Goal: Task Accomplishment & Management: Use online tool/utility

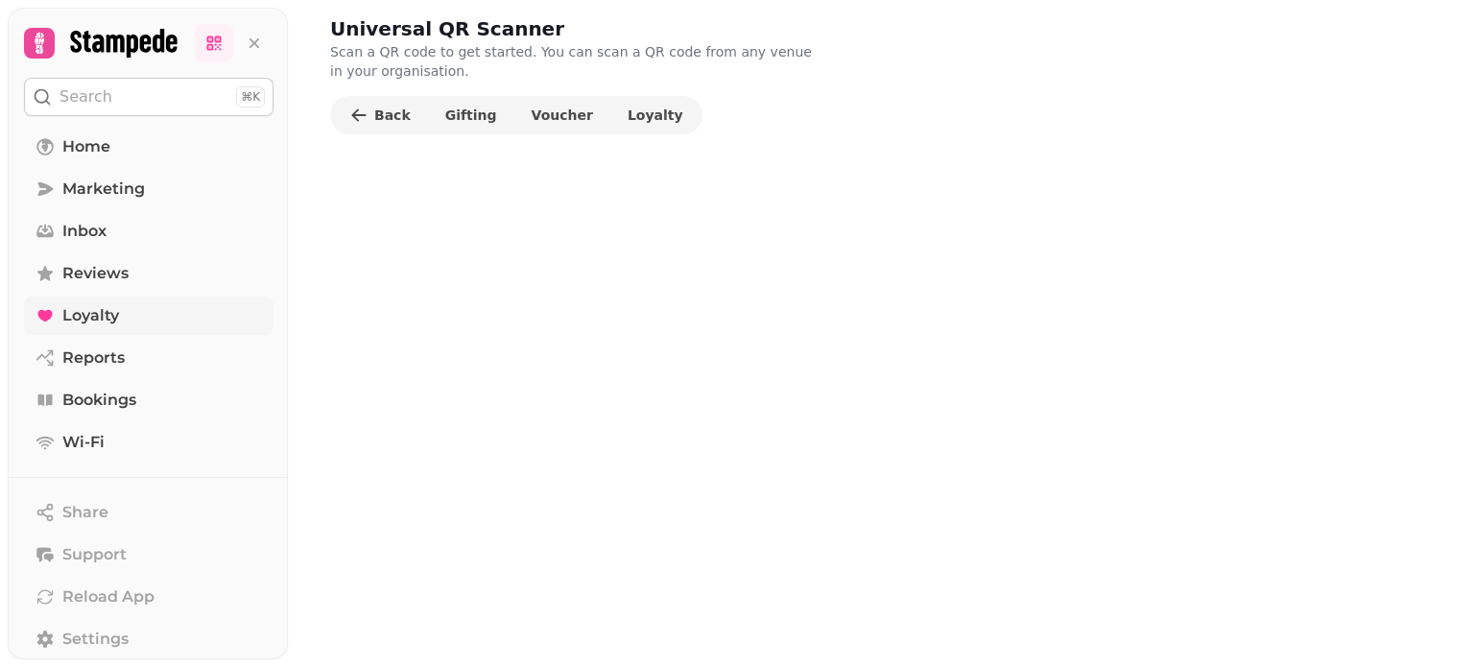
click at [99, 316] on span "Loyalty" at bounding box center [90, 315] width 57 height 23
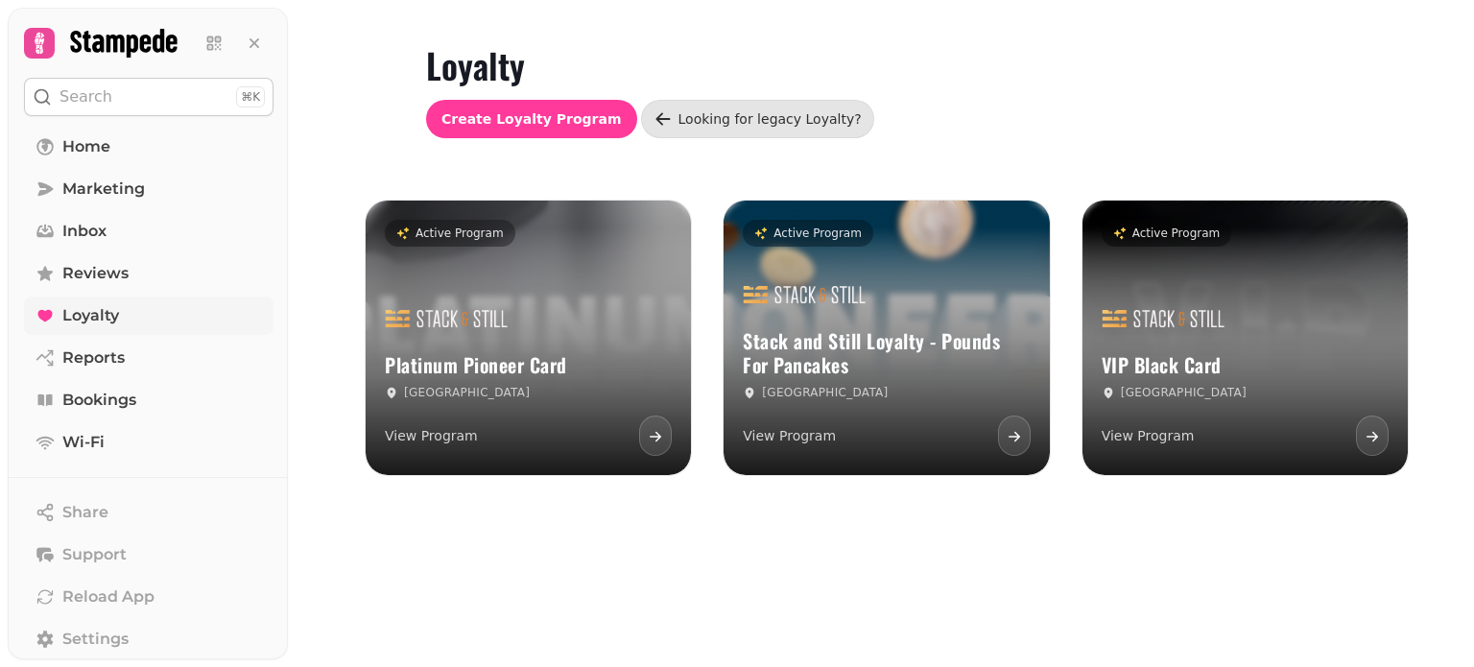
click at [904, 308] on div "Stack and Still Loyalty - Pounds For Pancakes Edinburgh View Program" at bounding box center [886, 363] width 325 height 223
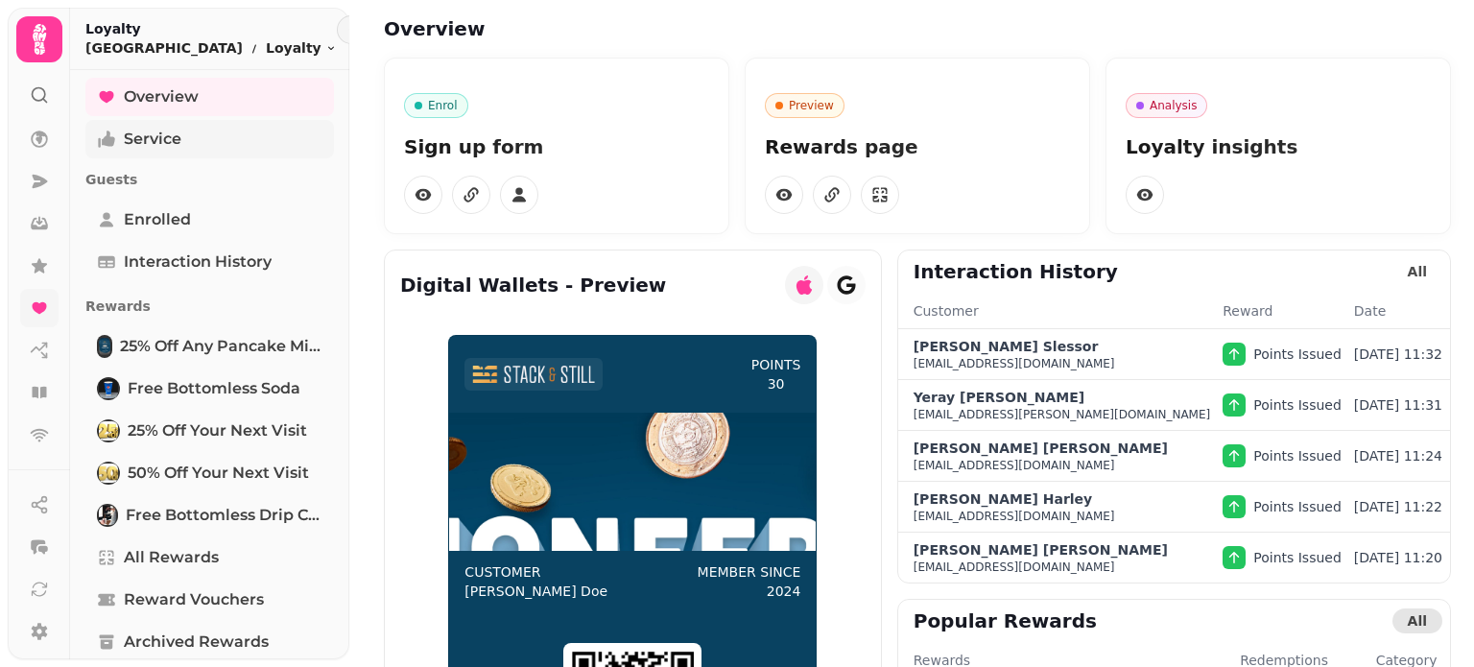
click at [175, 138] on span "Service" at bounding box center [153, 139] width 58 height 23
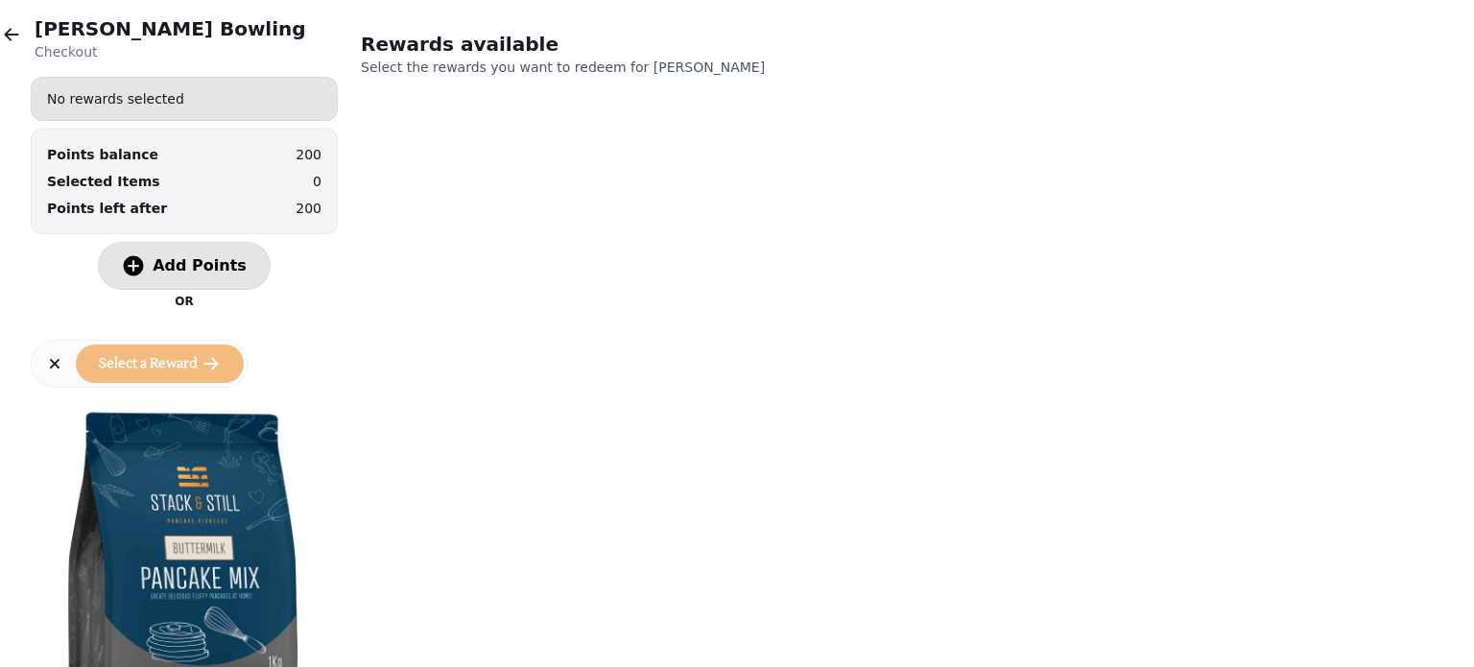
click at [205, 263] on span "Add Points" at bounding box center [200, 265] width 94 height 15
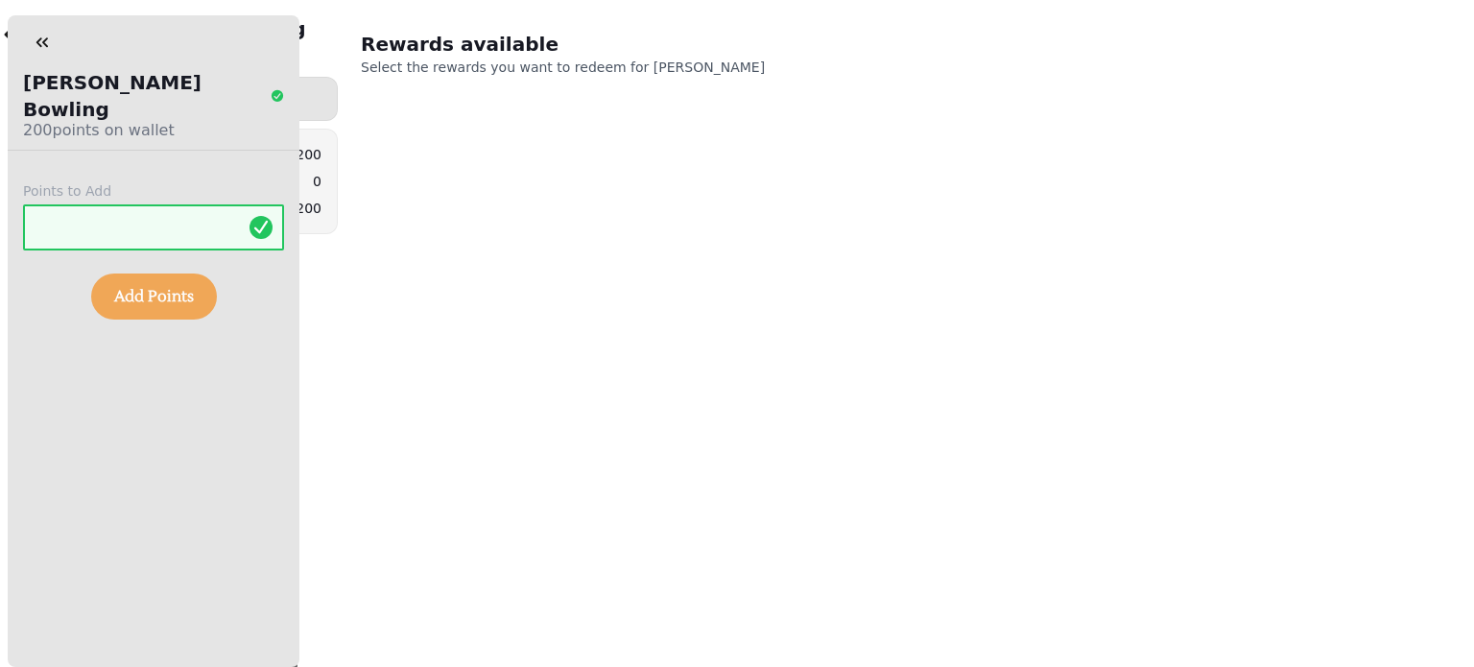
click at [166, 289] on span "Add Points" at bounding box center [154, 296] width 80 height 15
